Goal: Task Accomplishment & Management: Use online tool/utility

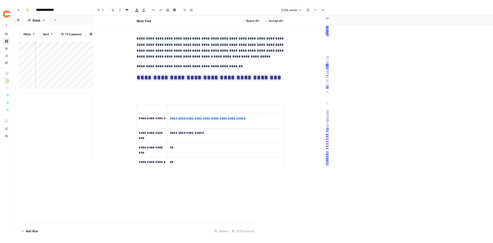
scroll to position [5, 254]
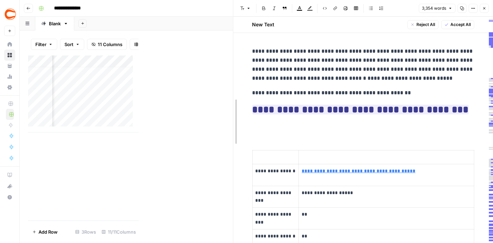
drag, startPoint x: 141, startPoint y: 83, endPoint x: 328, endPoint y: 87, distance: 186.6
click at [484, 8] on icon "button" at bounding box center [484, 8] width 4 height 4
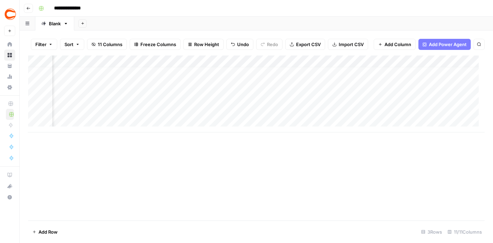
scroll to position [5, 291]
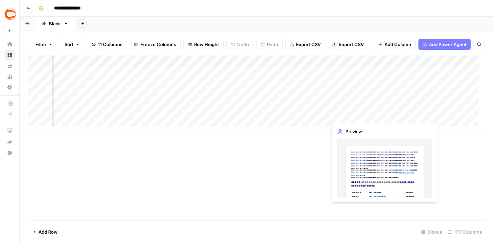
click at [365, 109] on div "Add Column" at bounding box center [256, 93] width 457 height 77
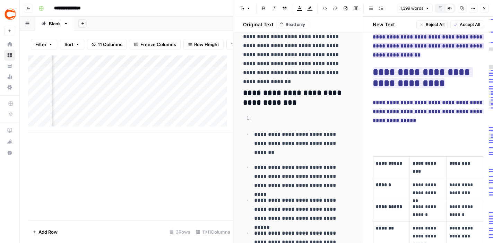
scroll to position [1810, 0]
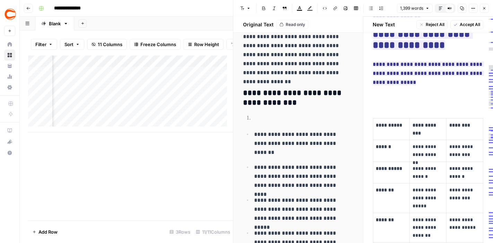
click at [273, 139] on p "**********" at bounding box center [300, 143] width 93 height 27
